Goal: Navigation & Orientation: Find specific page/section

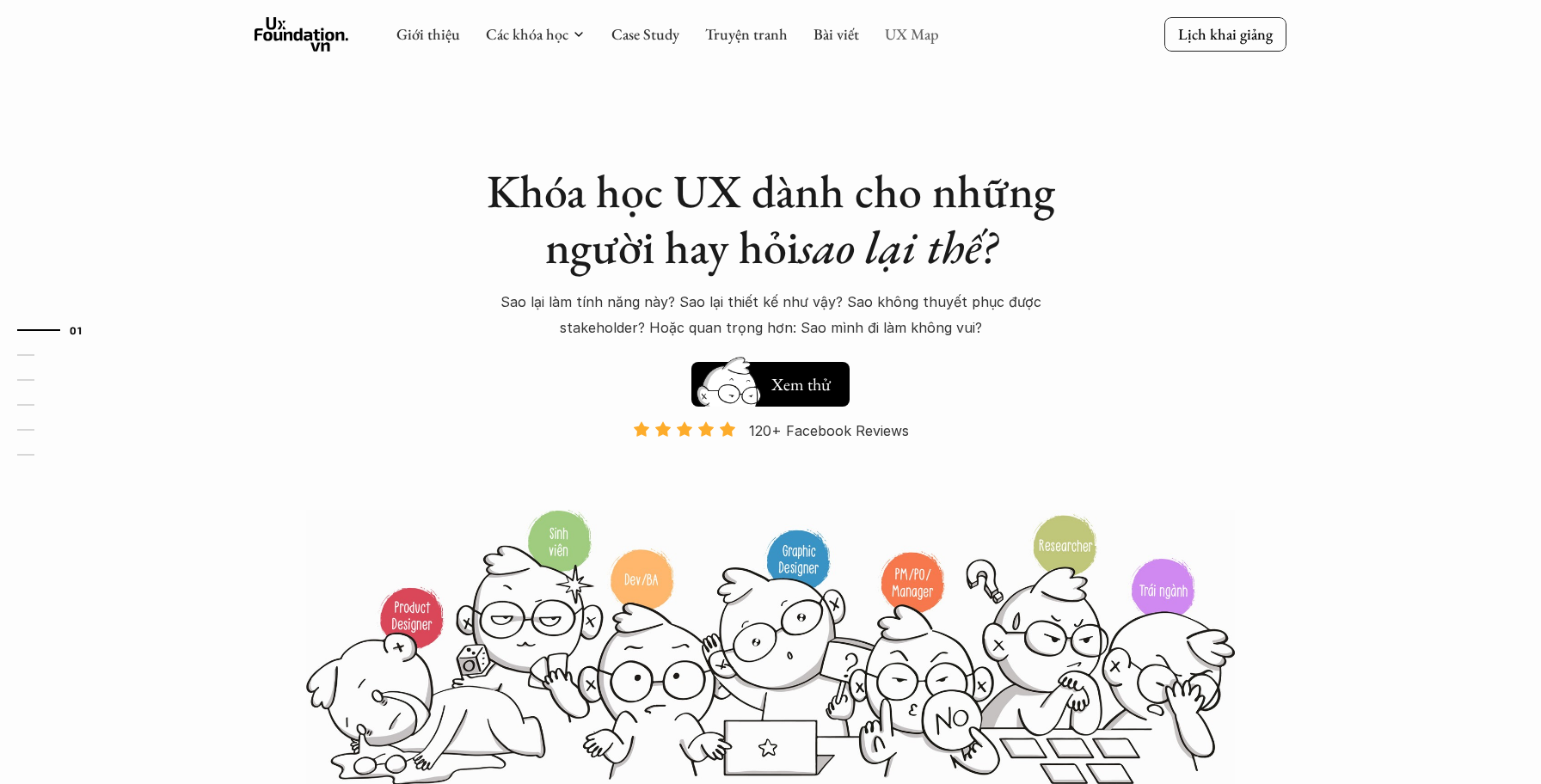
click at [914, 42] on link "UX Map" at bounding box center [911, 33] width 54 height 20
click at [911, 28] on link "UX Map" at bounding box center [911, 33] width 54 height 20
click at [909, 34] on link "UX Map" at bounding box center [911, 33] width 54 height 20
